Goal: Transaction & Acquisition: Purchase product/service

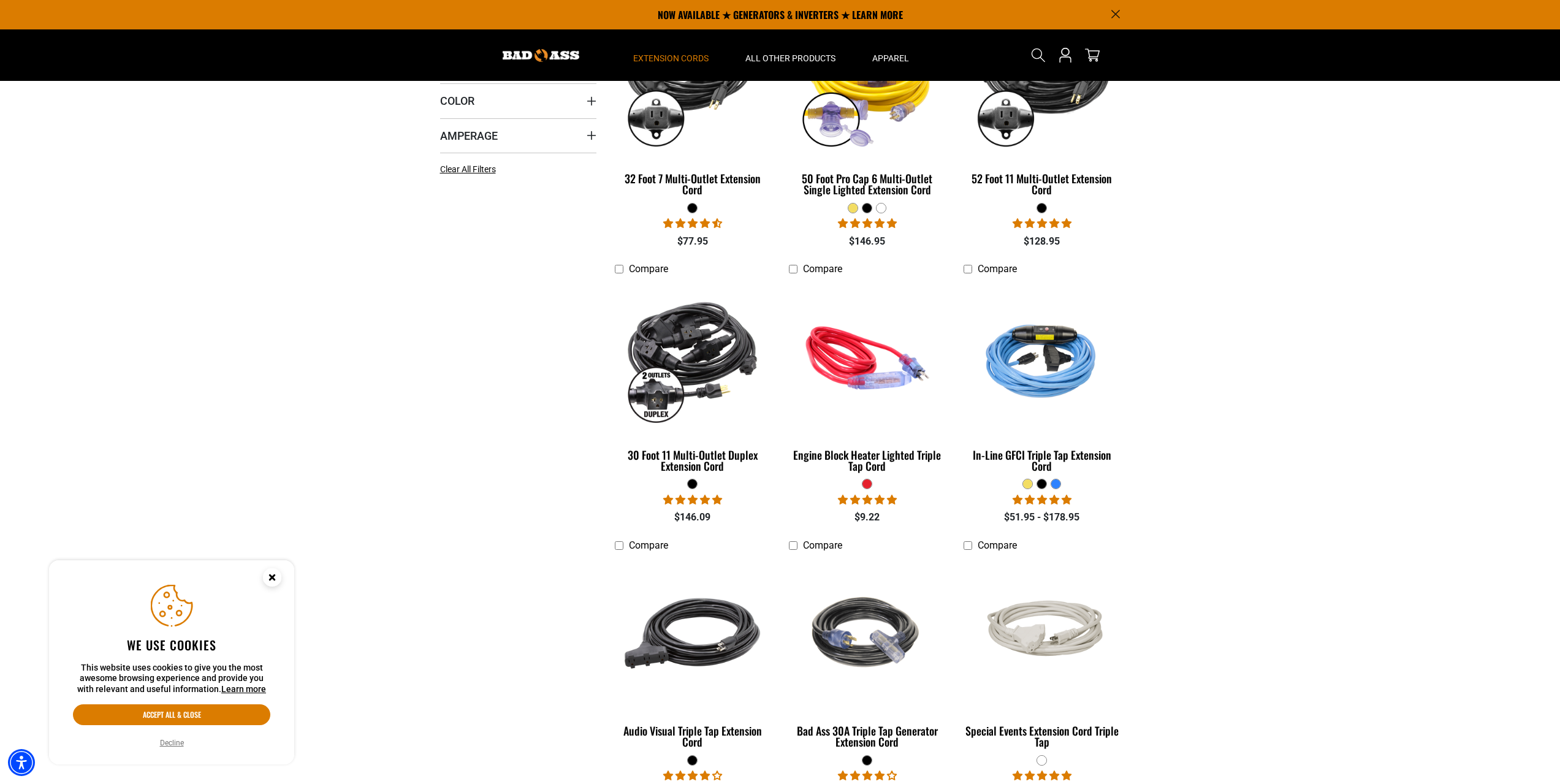
scroll to position [61, 0]
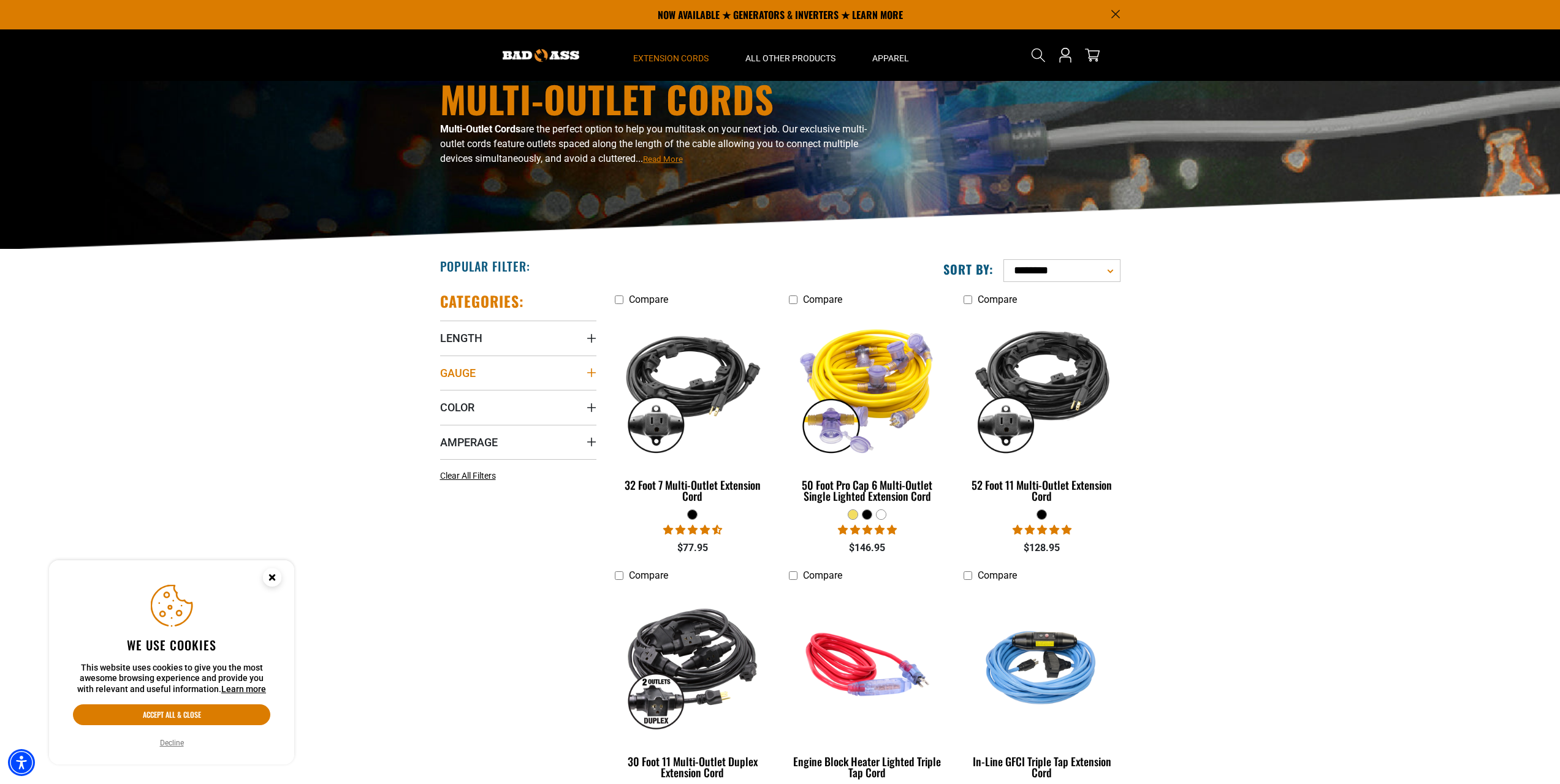
click at [489, 371] on summary "Gauge" at bounding box center [518, 372] width 157 height 34
click at [443, 422] on icon at bounding box center [444, 418] width 10 height 16
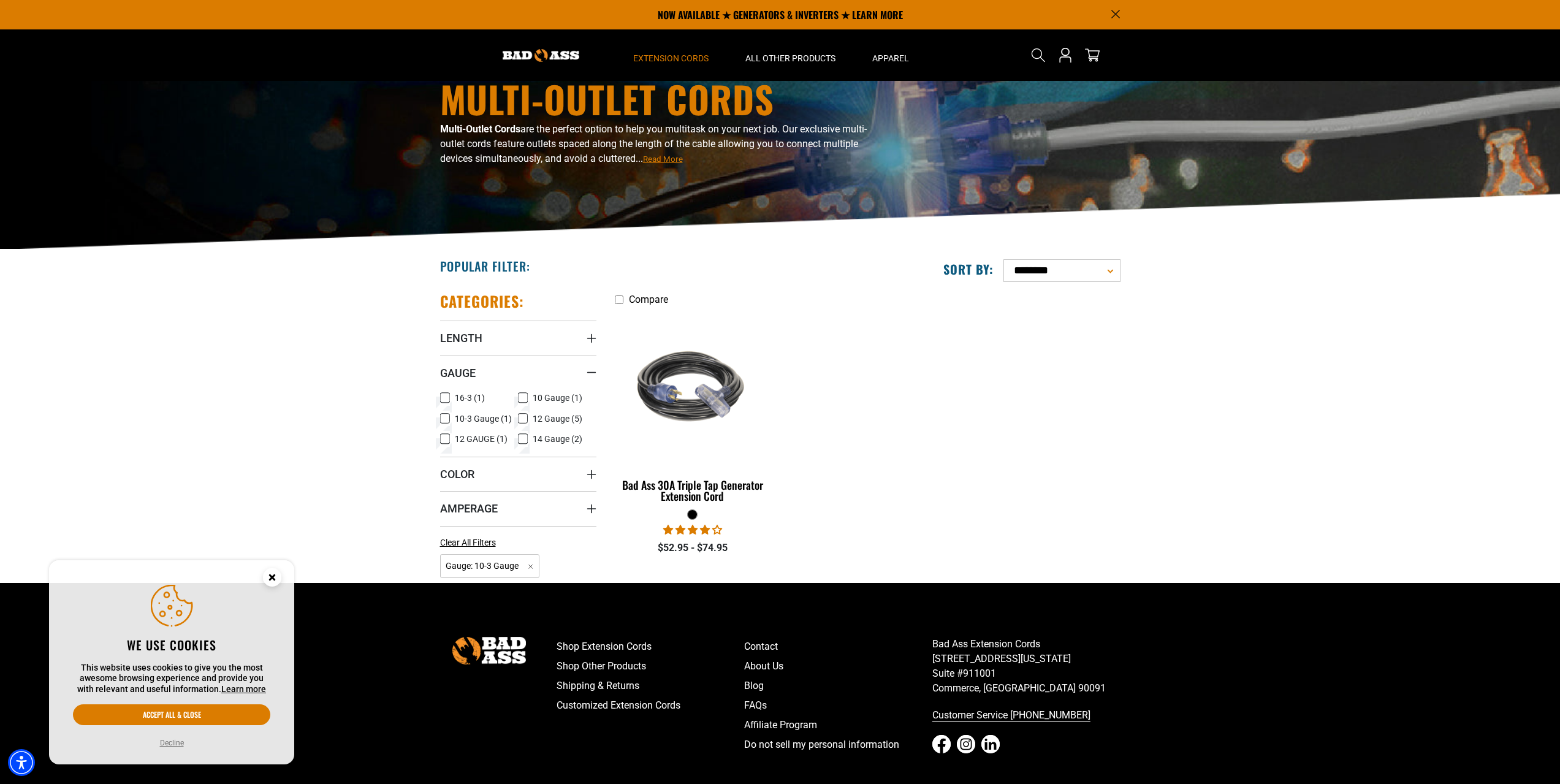
click at [450, 416] on rect at bounding box center [444, 418] width 10 height 10
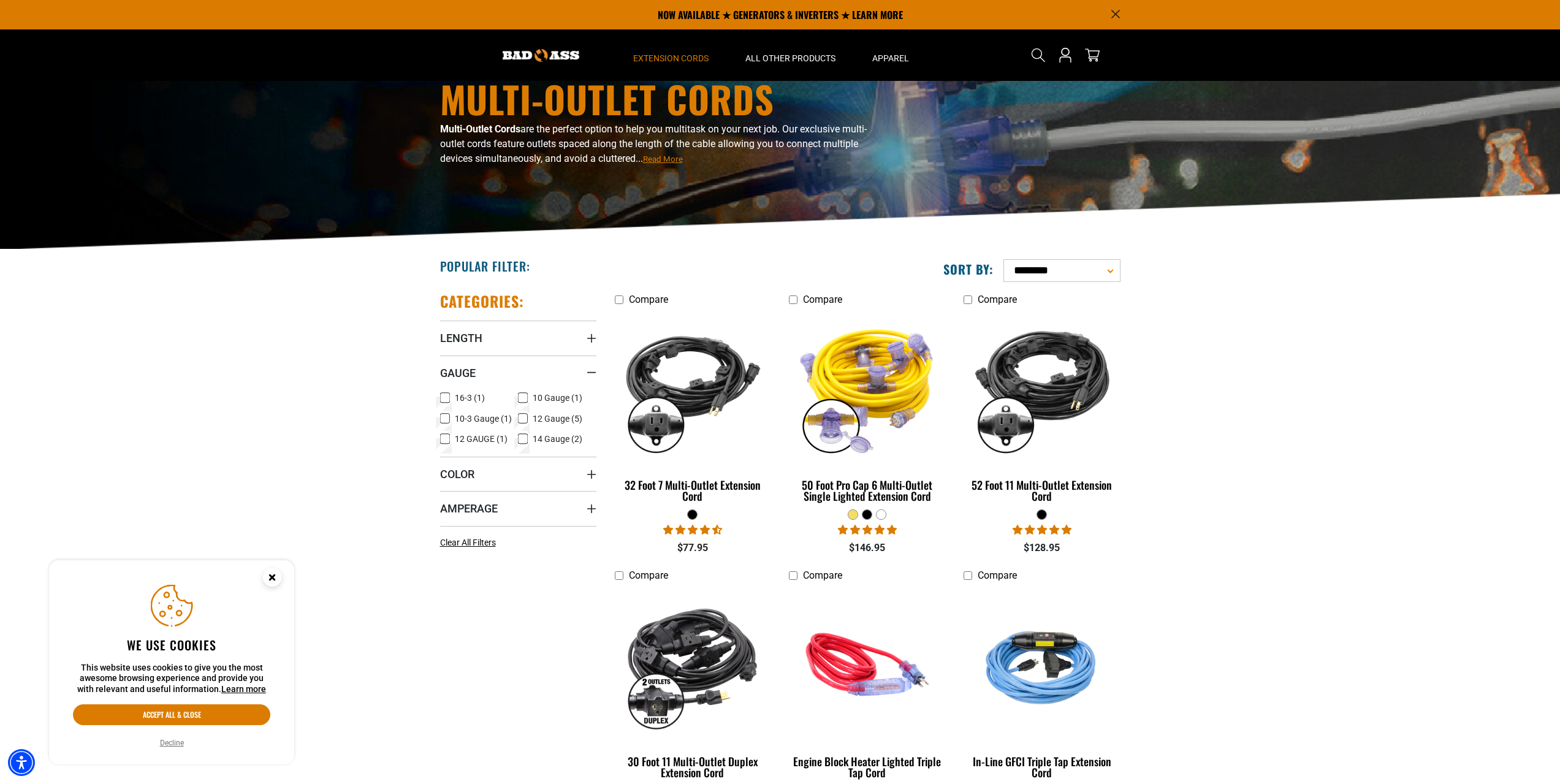
click at [523, 418] on icon at bounding box center [523, 418] width 10 height 16
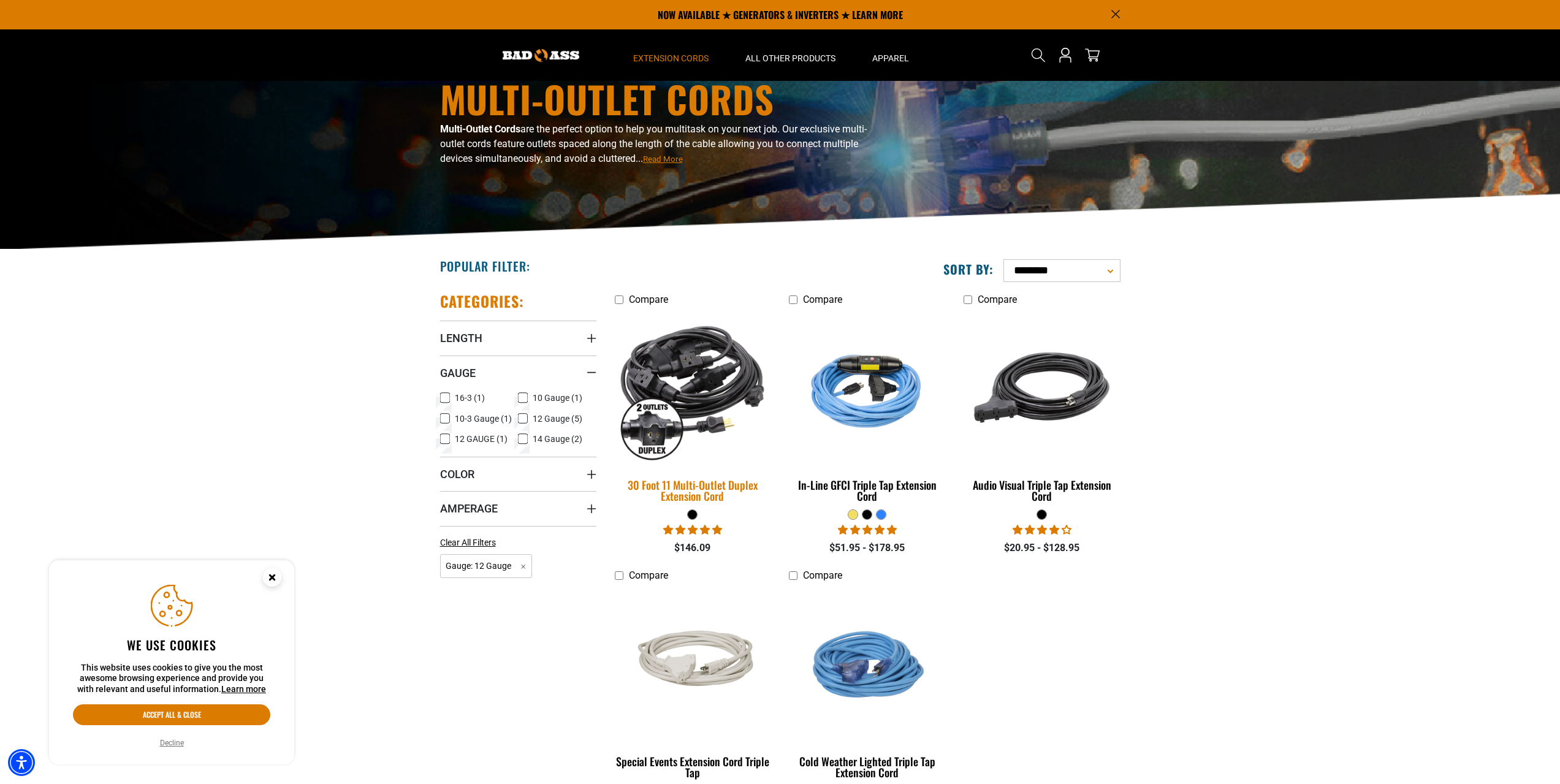
click at [678, 439] on img at bounding box center [692, 388] width 171 height 156
